Goal: Task Accomplishment & Management: Manage account settings

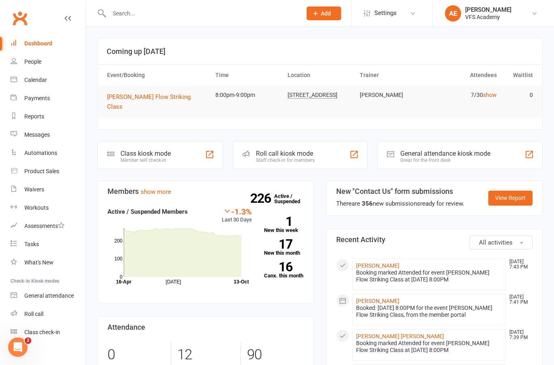
click at [226, 13] on input "text" at bounding box center [202, 13] width 190 height 11
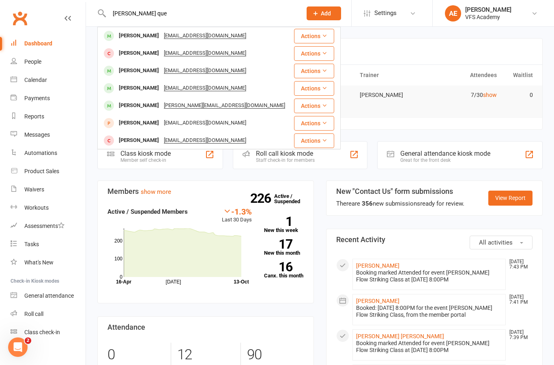
type input "Alan que"
click at [248, 38] on div "Alan Quezada quezadaaland@gmail.com" at bounding box center [195, 36] width 195 height 17
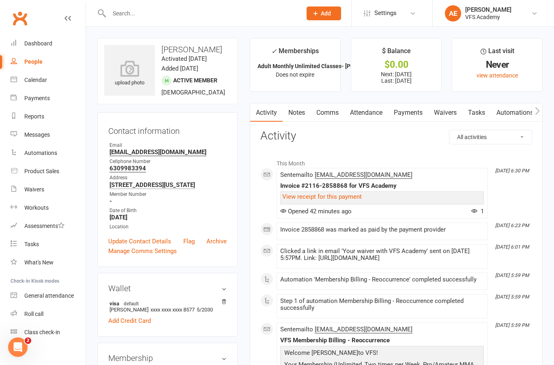
click at [131, 86] on div "upload photo" at bounding box center [129, 73] width 51 height 27
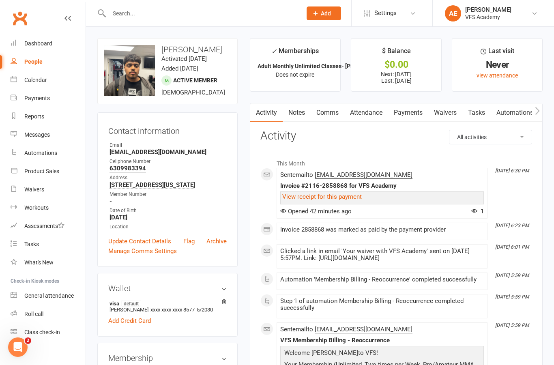
click at [45, 42] on div "Dashboard" at bounding box center [38, 43] width 28 height 6
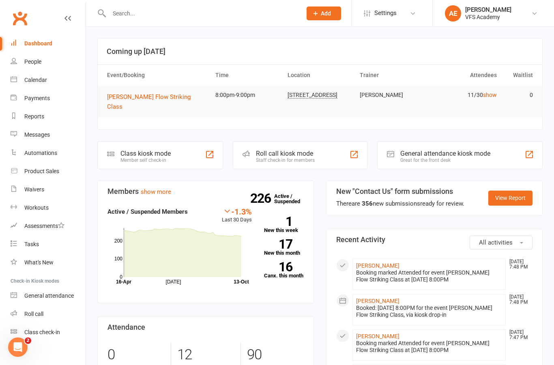
click at [249, 17] on input "text" at bounding box center [202, 13] width 190 height 11
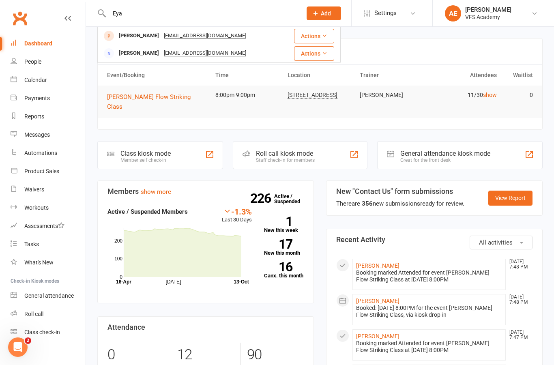
type input "Eya"
click at [274, 37] on div "Eyad Alayyoub eyadalayyoub61@gmail.com" at bounding box center [190, 36] width 185 height 17
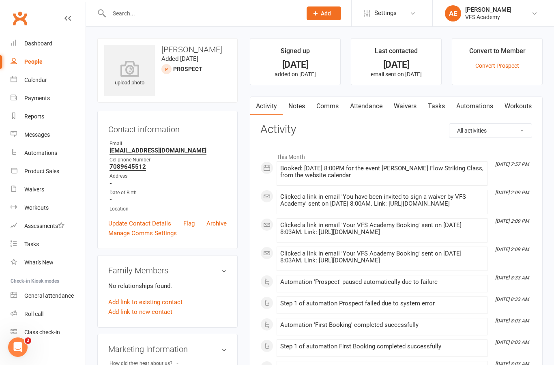
click at [401, 112] on link "Waivers" at bounding box center [405, 106] width 34 height 19
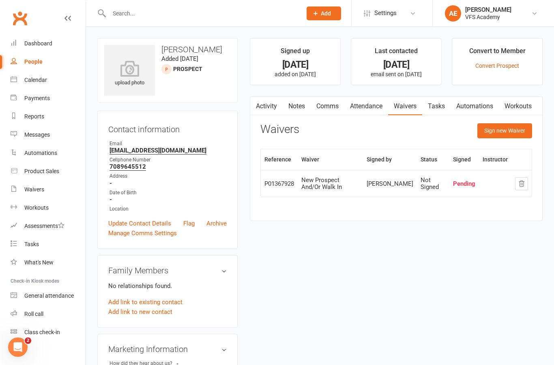
click at [513, 137] on button "Sign new Waiver" at bounding box center [505, 130] width 55 height 15
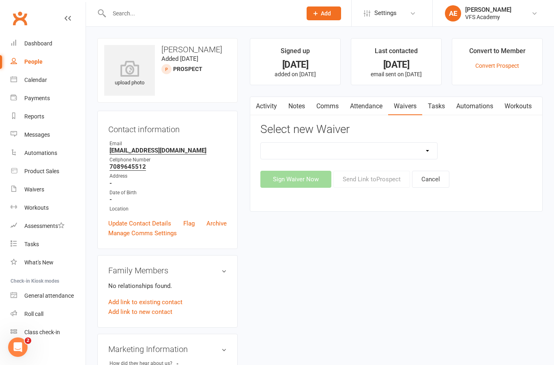
click at [381, 151] on select "Cancellation Form Cancellation Policy New Prospect And/Or Walk In Waiver And Re…" at bounding box center [349, 151] width 177 height 16
select select "326"
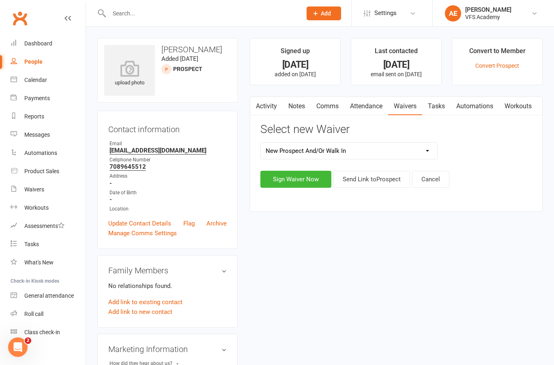
click at [379, 173] on button "Send Link to Prospect" at bounding box center [372, 179] width 77 height 17
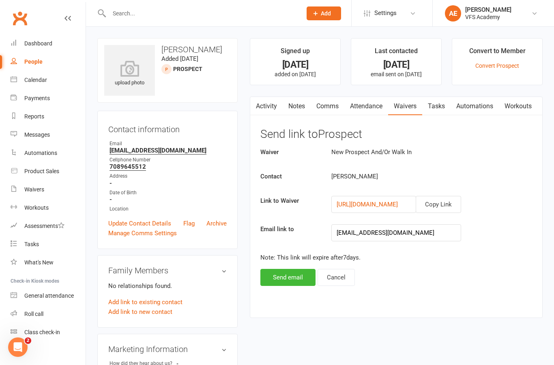
click at [299, 280] on button "Send email" at bounding box center [288, 277] width 55 height 17
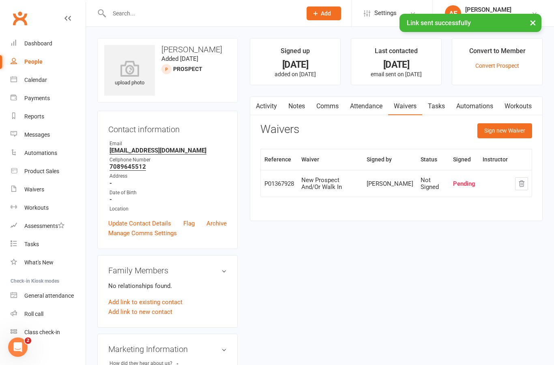
click at [134, 80] on div "upload photo" at bounding box center [129, 73] width 51 height 27
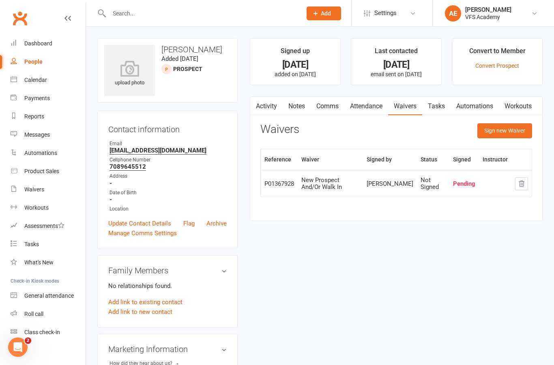
click at [20, 352] on icon "Open Intercom Messenger" at bounding box center [17, 347] width 13 height 13
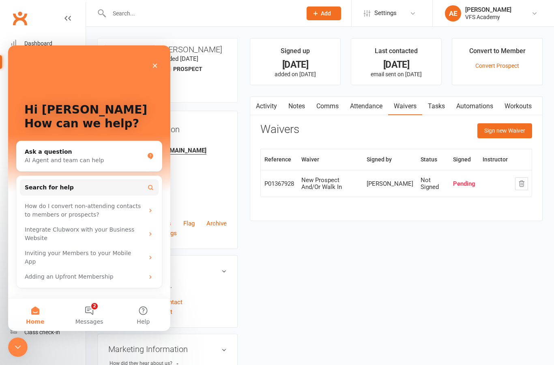
click at [196, 18] on input "text" at bounding box center [202, 13] width 190 height 11
click at [159, 71] on div "Close" at bounding box center [155, 65] width 15 height 15
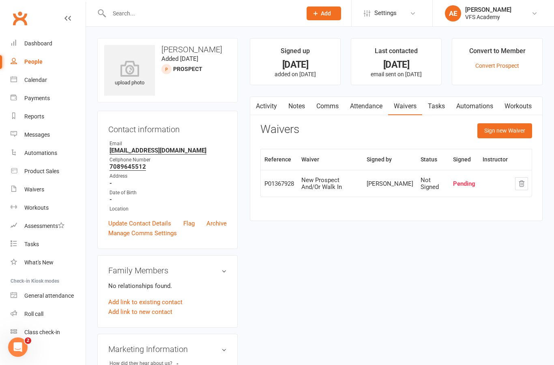
click at [196, 24] on div at bounding box center [196, 13] width 199 height 26
click at [151, 18] on input "text" at bounding box center [202, 13] width 190 height 11
type input "Eyad"
click at [255, 34] on div "Eyad Alayyoub eyadalayyoub61@gmail.com" at bounding box center [190, 36] width 185 height 17
click at [142, 74] on icon at bounding box center [129, 68] width 51 height 16
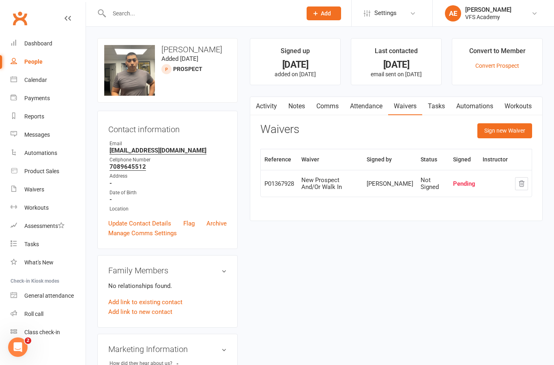
click at [265, 106] on link "Activity" at bounding box center [266, 106] width 32 height 19
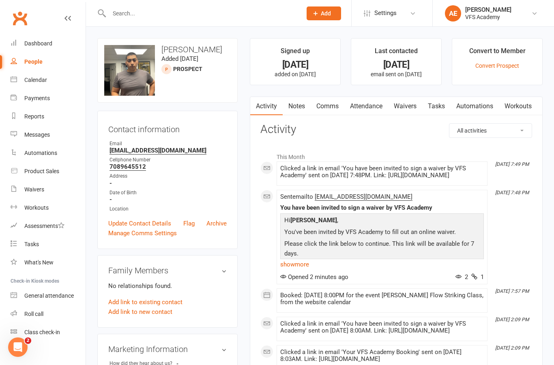
click at [36, 189] on div "Waivers" at bounding box center [34, 189] width 20 height 6
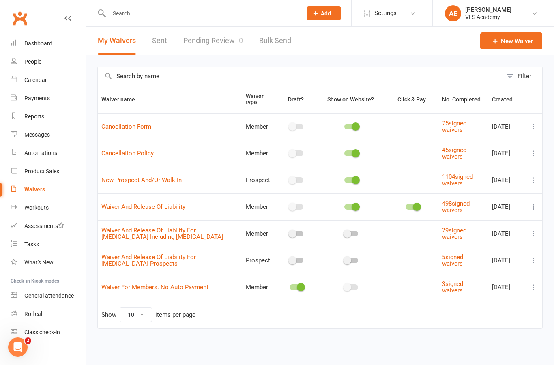
click at [216, 52] on link "Pending Review 0" at bounding box center [213, 41] width 60 height 28
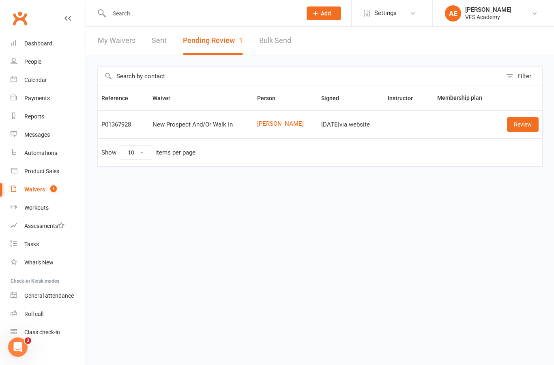
click at [523, 125] on link "Review" at bounding box center [523, 124] width 32 height 15
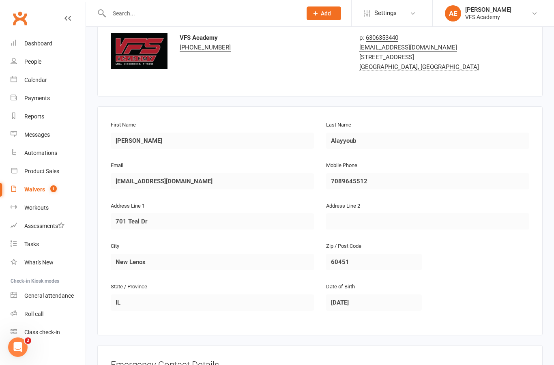
scroll to position [330, 0]
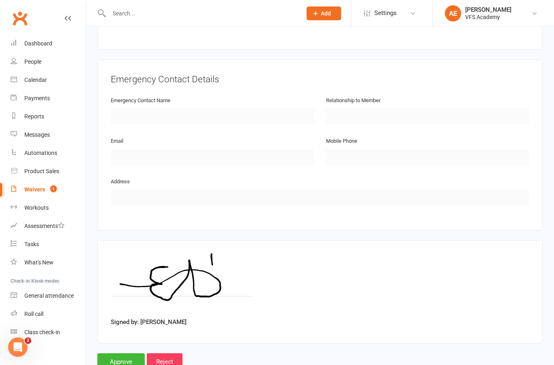
click at [121, 359] on input "Approve" at bounding box center [120, 361] width 47 height 17
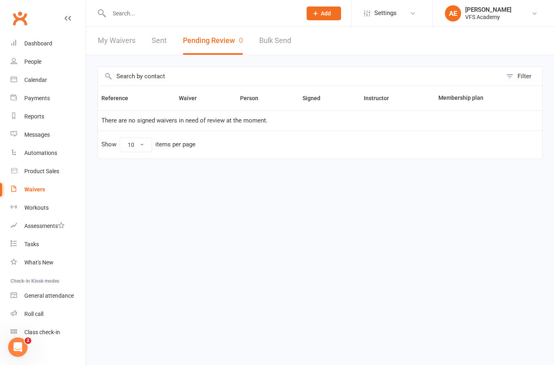
click at [43, 39] on link "Dashboard" at bounding box center [48, 43] width 75 height 18
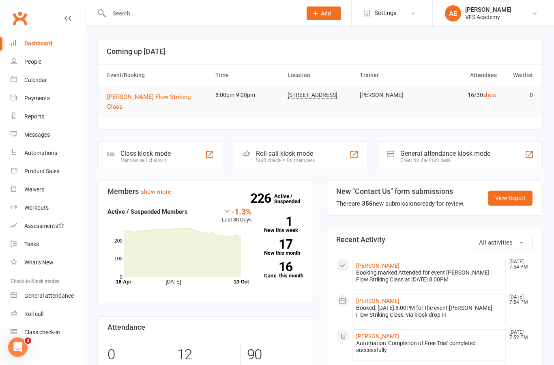
click at [184, 159] on div "Class kiosk mode Member self check-in" at bounding box center [160, 155] width 126 height 28
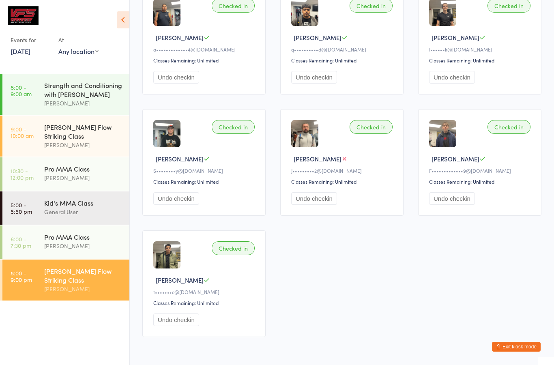
scroll to position [491, 0]
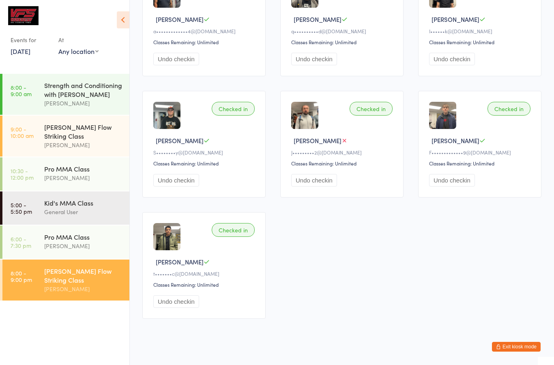
click at [502, 352] on button "Exit kiosk mode" at bounding box center [516, 347] width 49 height 10
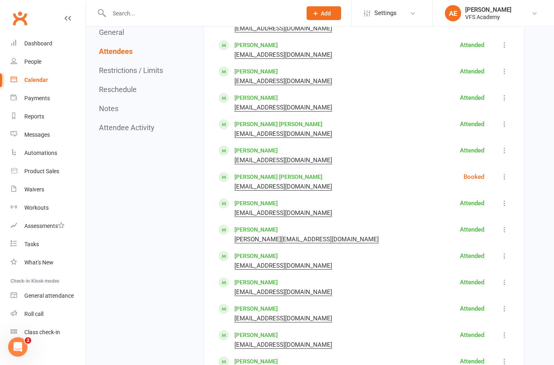
scroll to position [556, 0]
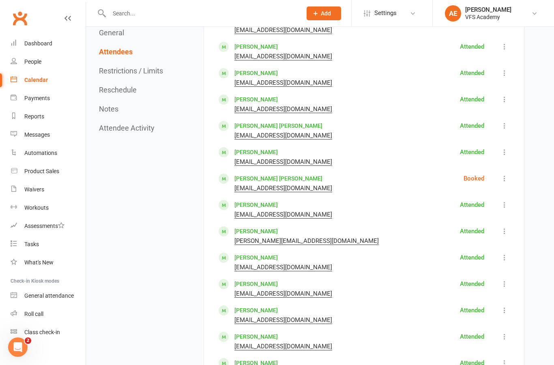
click at [290, 129] on link "[PERSON_NAME] [PERSON_NAME]" at bounding box center [279, 126] width 88 height 6
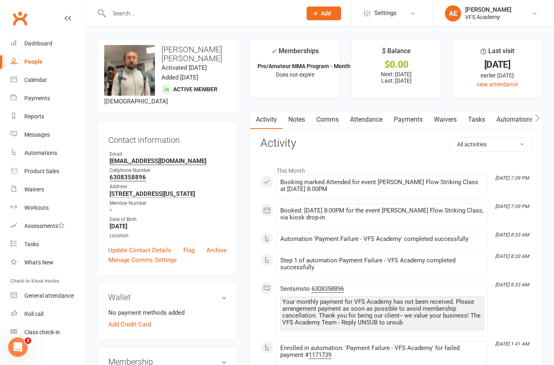
click at [422, 121] on link "Payments" at bounding box center [408, 119] width 40 height 19
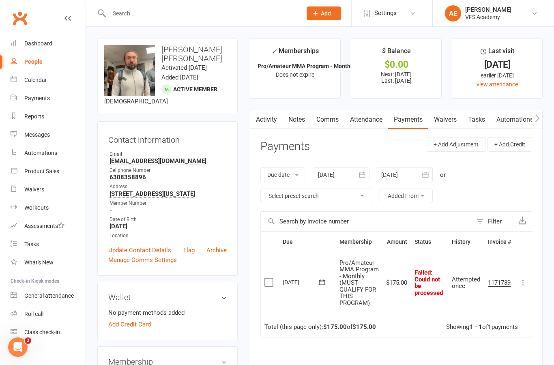
click at [525, 286] on icon at bounding box center [523, 283] width 8 height 8
click at [503, 299] on link "Mark as Paid (Cash)" at bounding box center [488, 299] width 80 height 16
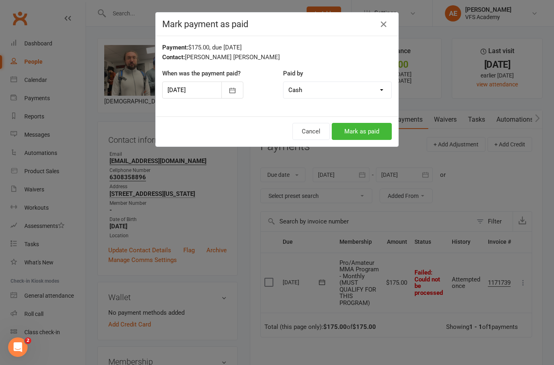
click at [385, 132] on button "Mark as paid" at bounding box center [362, 131] width 60 height 17
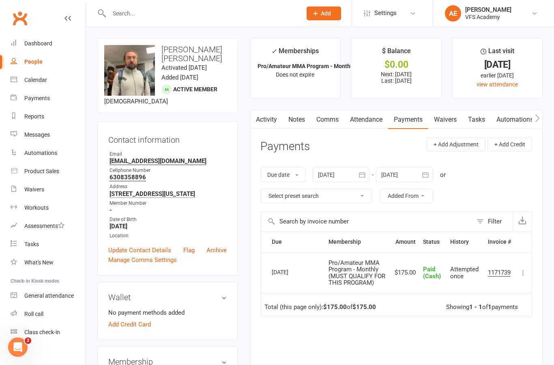
click at [38, 42] on div "Dashboard" at bounding box center [38, 43] width 28 height 6
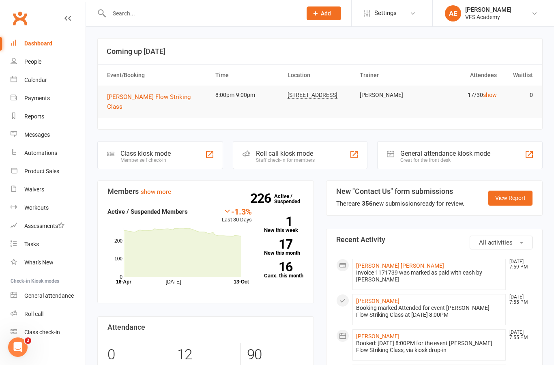
click at [134, 157] on div "Member self check-in" at bounding box center [146, 160] width 50 height 6
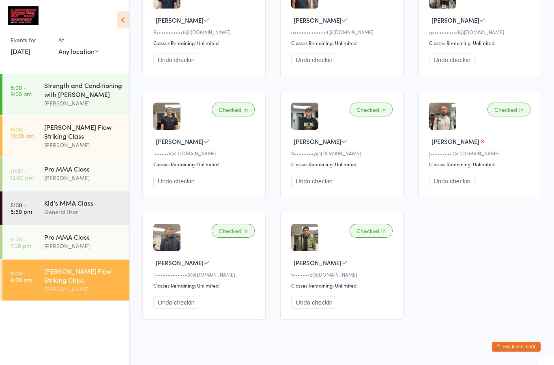
scroll to position [491, 0]
click at [517, 352] on button "Exit kiosk mode" at bounding box center [516, 347] width 49 height 10
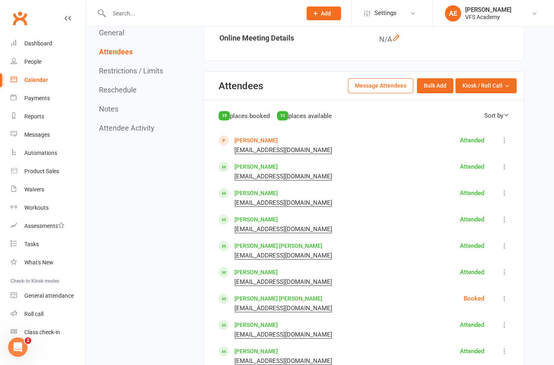
scroll to position [433, 0]
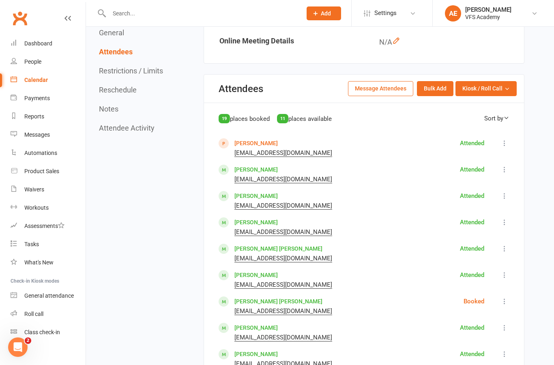
click at [35, 149] on link "Automations" at bounding box center [48, 153] width 75 height 18
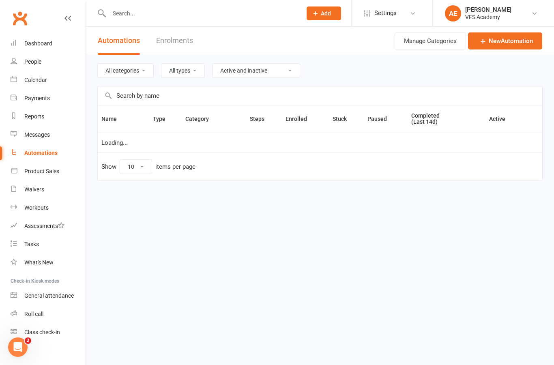
select select "100"
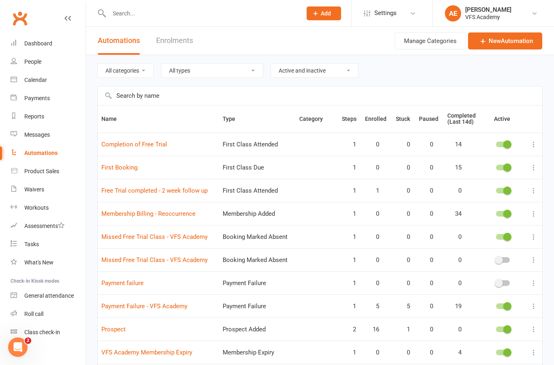
click at [136, 309] on link "Payment Failure - VFS Academy" at bounding box center [144, 306] width 86 height 7
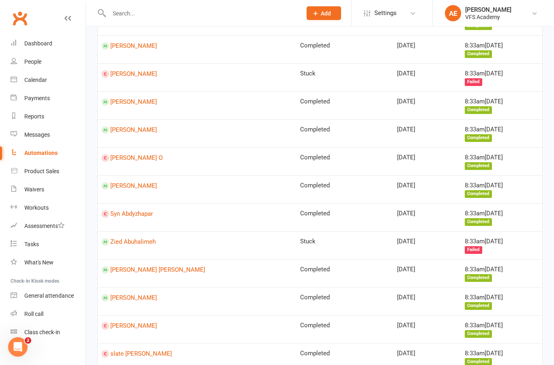
scroll to position [1032, 0]
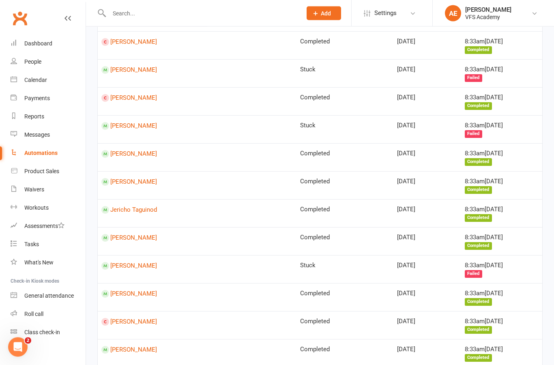
click at [144, 207] on link "Jericho Taguinod" at bounding box center [197, 211] width 192 height 8
